Goal: Information Seeking & Learning: Check status

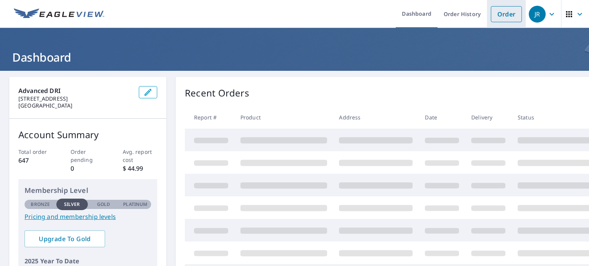
click at [497, 18] on link "Order" at bounding box center [506, 14] width 31 height 16
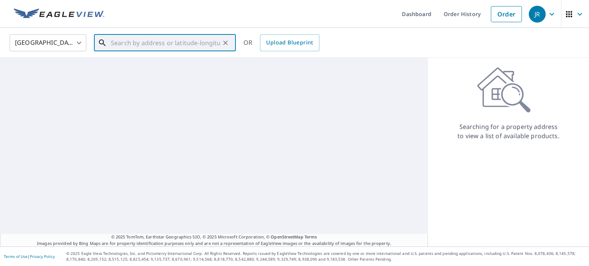
click at [141, 38] on input "text" at bounding box center [165, 42] width 109 height 21
paste input "[STREET_ADDRESS][PERSON_NAME]"
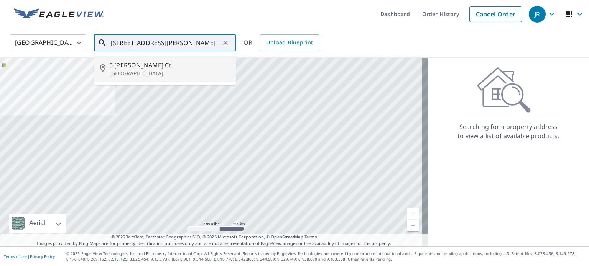
click at [134, 68] on span "5 [PERSON_NAME] Ct" at bounding box center [169, 65] width 120 height 9
type input "[STREET_ADDRESS][PERSON_NAME]"
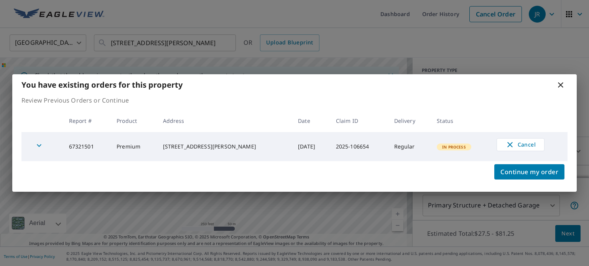
click at [184, 151] on div "[STREET_ADDRESS][PERSON_NAME]" at bounding box center [224, 147] width 123 height 8
click at [173, 146] on div "[STREET_ADDRESS][PERSON_NAME]" at bounding box center [224, 147] width 123 height 8
click at [98, 143] on td "67321501" at bounding box center [87, 146] width 48 height 29
click at [100, 143] on td "67321501" at bounding box center [87, 146] width 48 height 29
click at [558, 85] on icon at bounding box center [560, 84] width 9 height 9
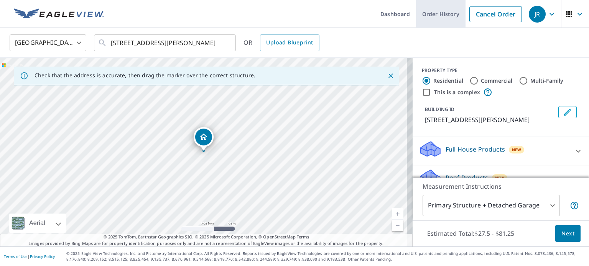
click at [428, 18] on link "Order History" at bounding box center [440, 14] width 49 height 28
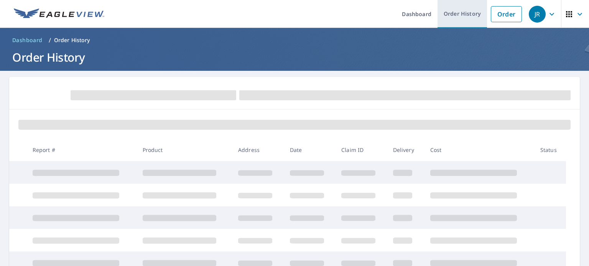
click at [463, 15] on link "Order History" at bounding box center [461, 14] width 49 height 28
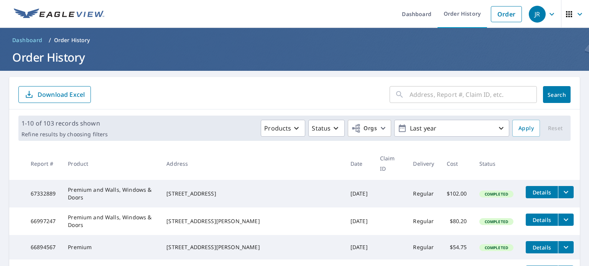
click at [421, 98] on input "text" at bounding box center [472, 94] width 127 height 21
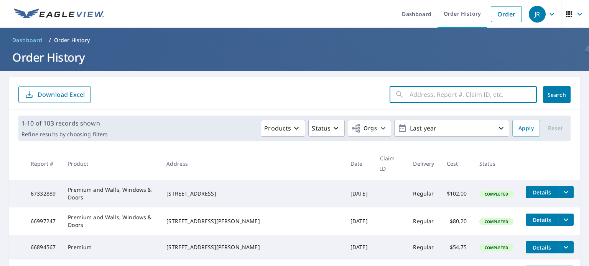
paste input "[STREET_ADDRESS][PERSON_NAME]"
type input "[STREET_ADDRESS][PERSON_NAME]"
click button "Search" at bounding box center [557, 94] width 28 height 17
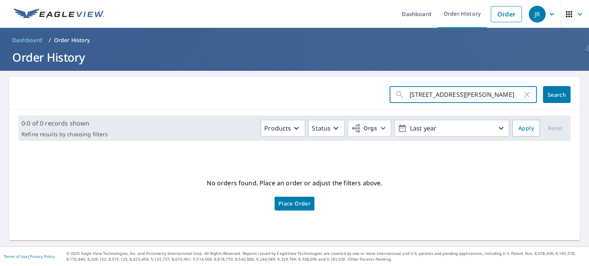
drag, startPoint x: 433, startPoint y: 95, endPoint x: 507, endPoint y: 98, distance: 74.0
click at [506, 98] on input "[STREET_ADDRESS][PERSON_NAME]" at bounding box center [465, 94] width 113 height 21
type input "5 [PERSON_NAME] Ct"
click button "Search" at bounding box center [557, 94] width 28 height 17
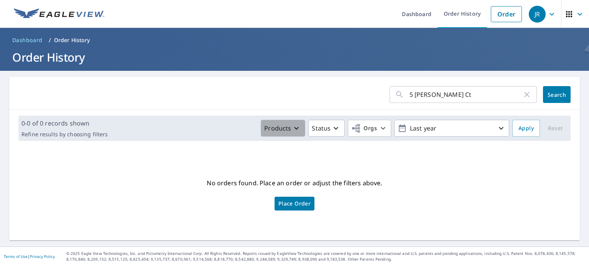
click at [292, 130] on icon "button" at bounding box center [296, 128] width 9 height 9
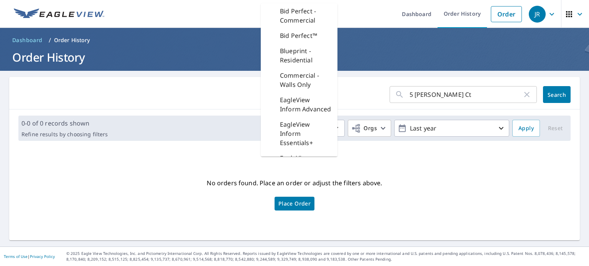
click at [154, 172] on div "No orders found. Place an order or adjust the filters above. Place Order" at bounding box center [294, 193] width 558 height 81
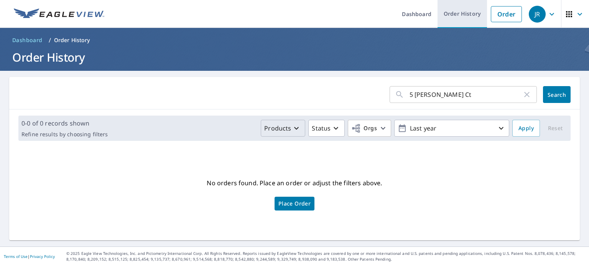
click at [466, 15] on link "Order History" at bounding box center [461, 14] width 49 height 28
click at [522, 95] on icon "button" at bounding box center [526, 94] width 9 height 9
click at [445, 13] on link "Order History" at bounding box center [461, 14] width 49 height 28
